Goal: Task Accomplishment & Management: Use online tool/utility

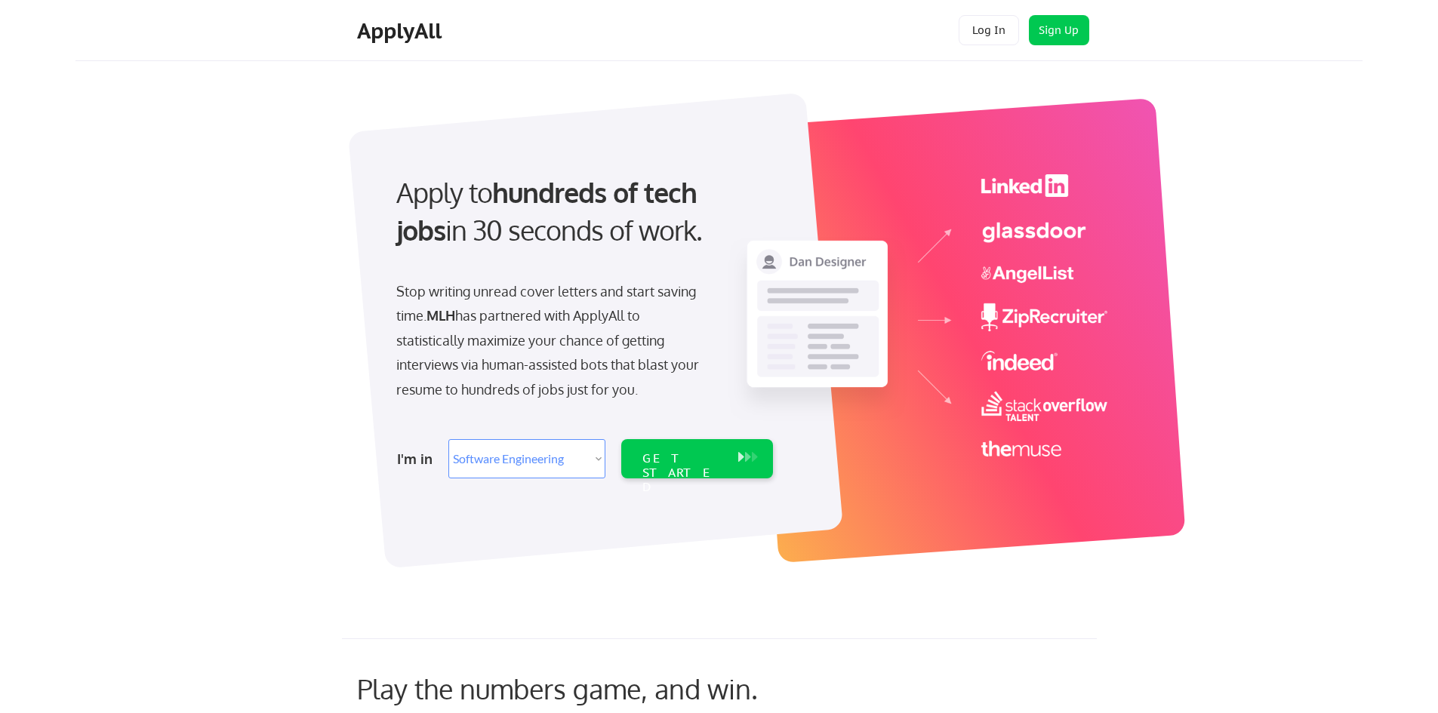
select select ""engineering""
click at [992, 22] on button "Log In" at bounding box center [989, 30] width 60 height 30
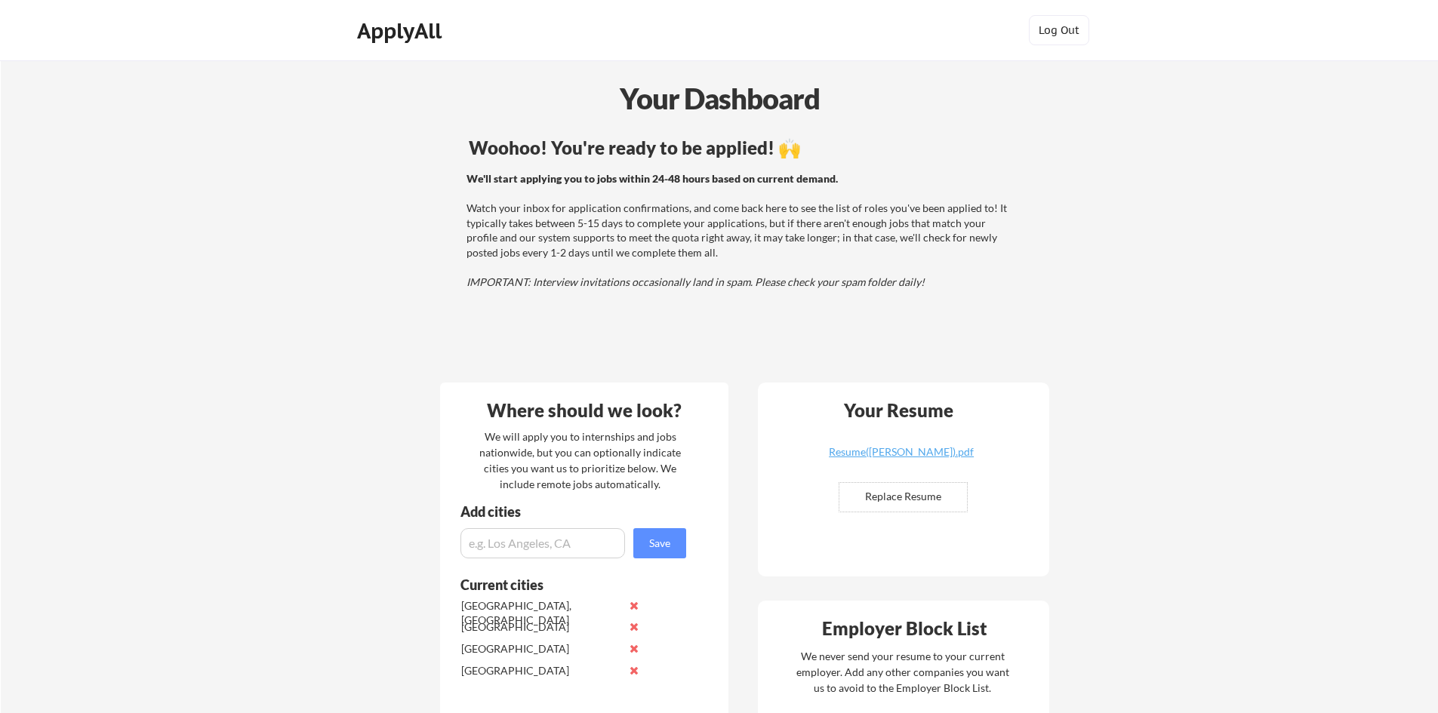
click at [399, 45] on div "ApplyAll" at bounding box center [401, 34] width 119 height 38
click at [390, 39] on div "ApplyAll" at bounding box center [401, 31] width 89 height 26
